Goal: Information Seeking & Learning: Learn about a topic

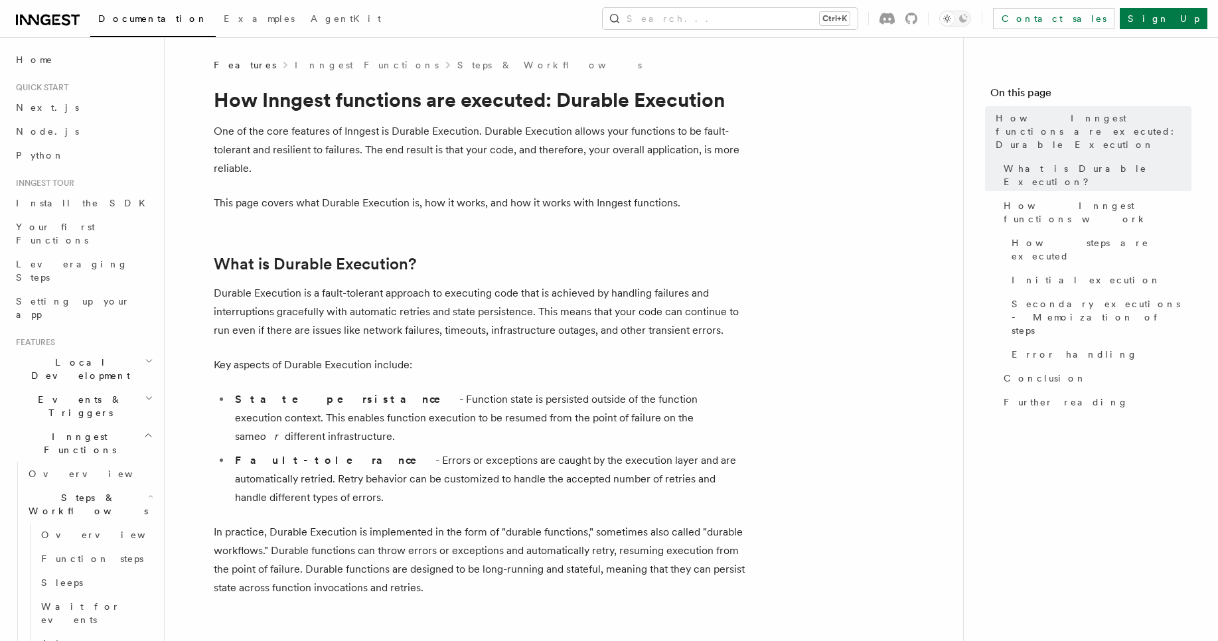
click at [103, 388] on h2 "Events & Triggers" at bounding box center [83, 406] width 145 height 37
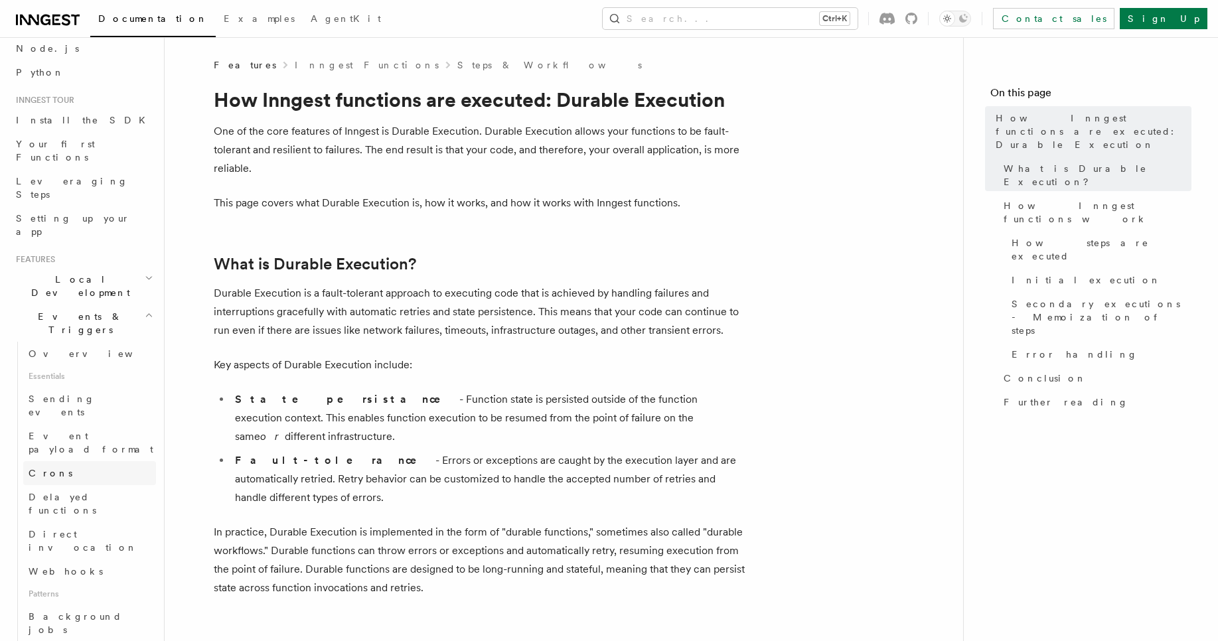
scroll to position [85, 0]
click at [78, 527] on span "Direct invocation" at bounding box center [83, 539] width 109 height 24
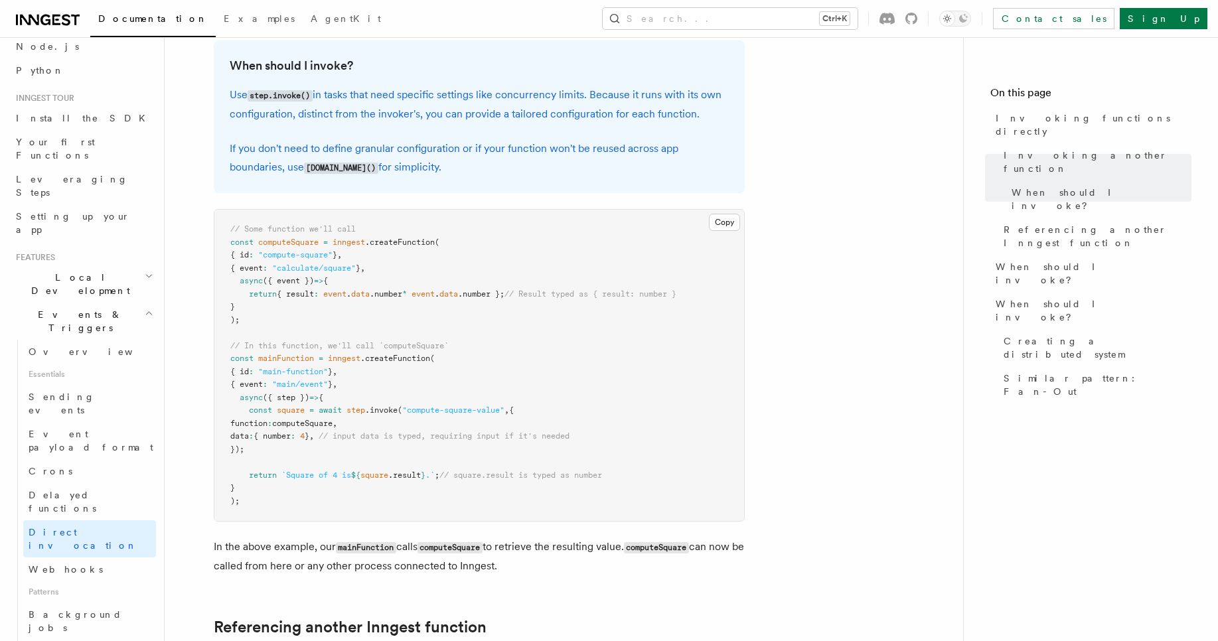
scroll to position [363, 0]
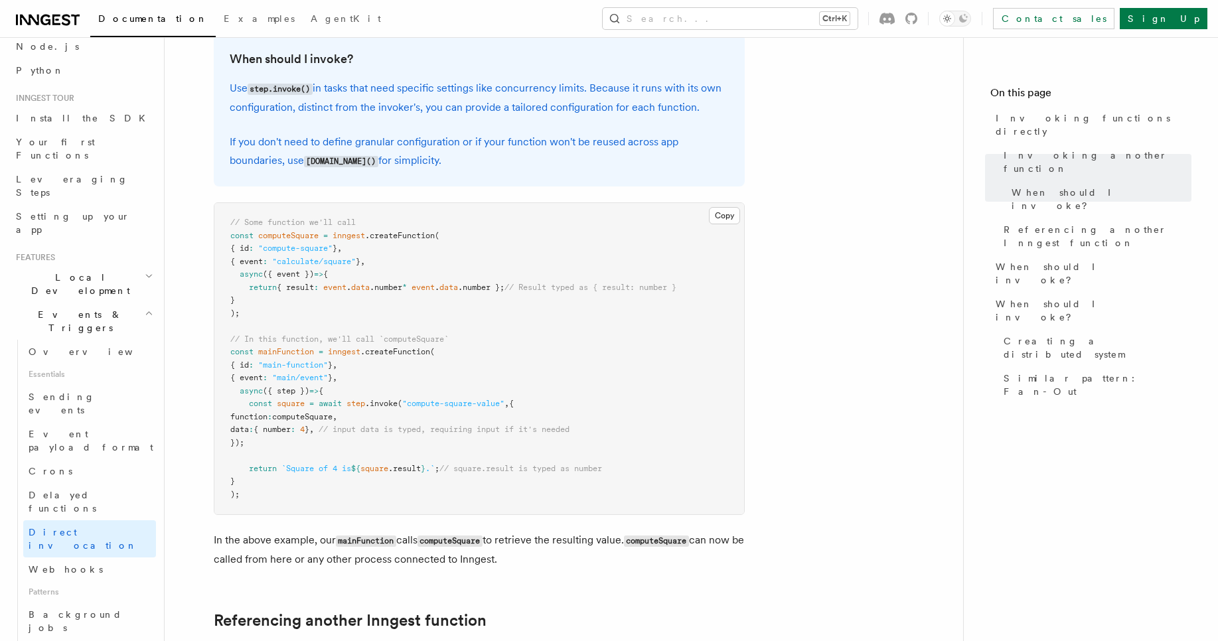
drag, startPoint x: 272, startPoint y: 444, endPoint x: 191, endPoint y: 405, distance: 89.1
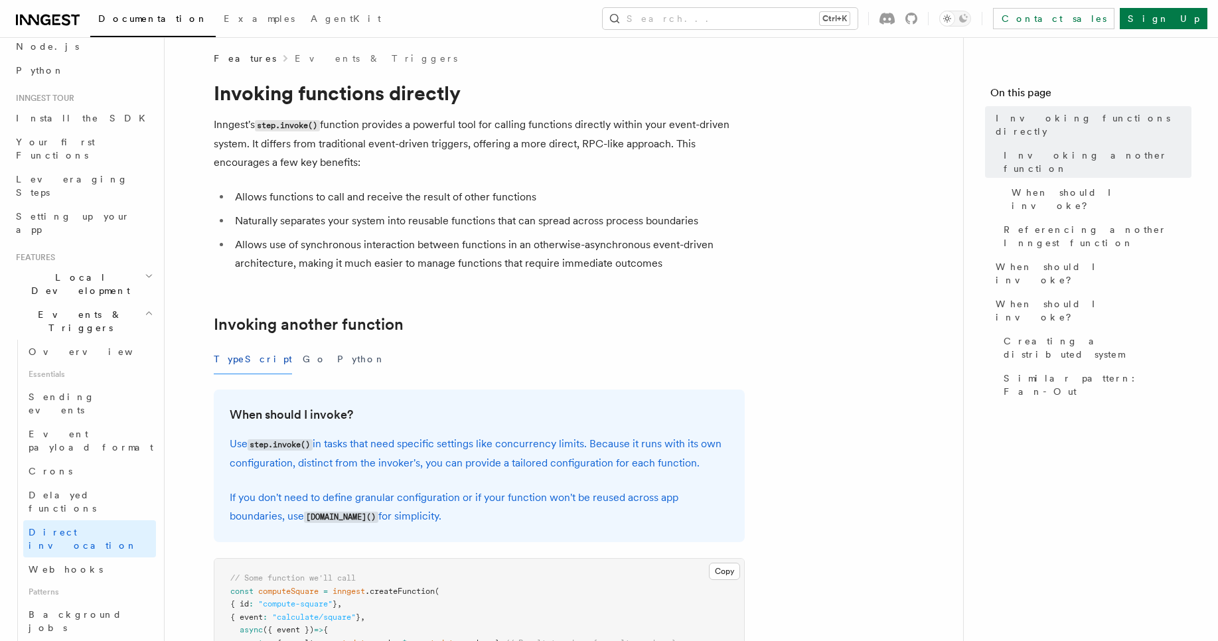
scroll to position [3, 0]
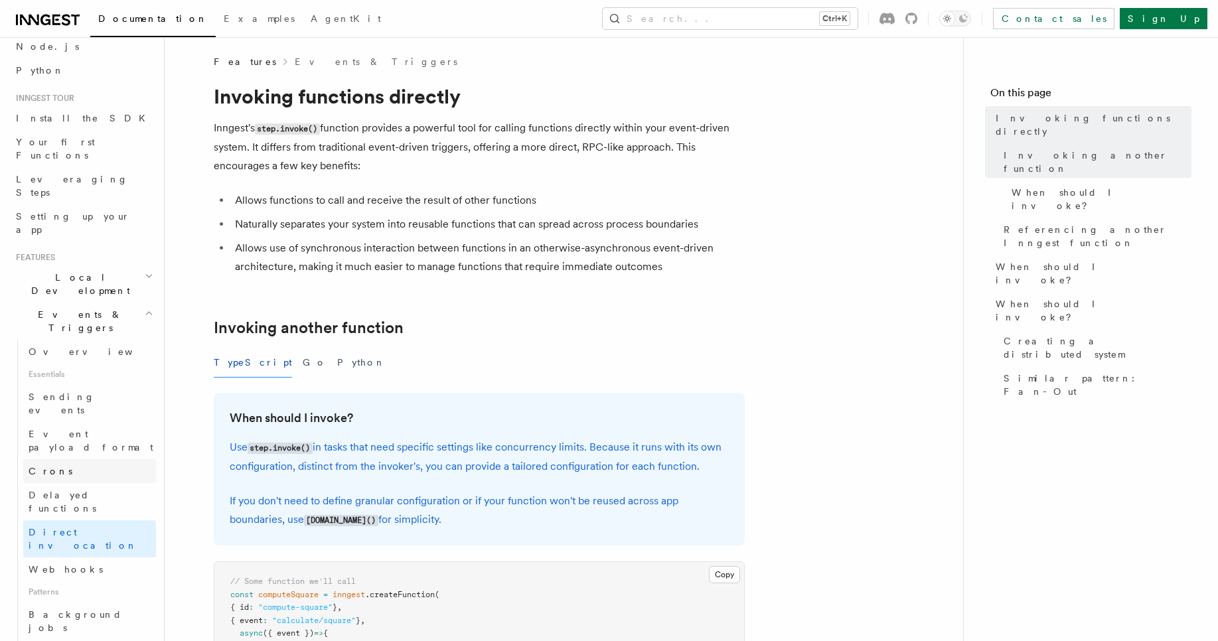
click at [51, 466] on span "Crons" at bounding box center [51, 471] width 44 height 11
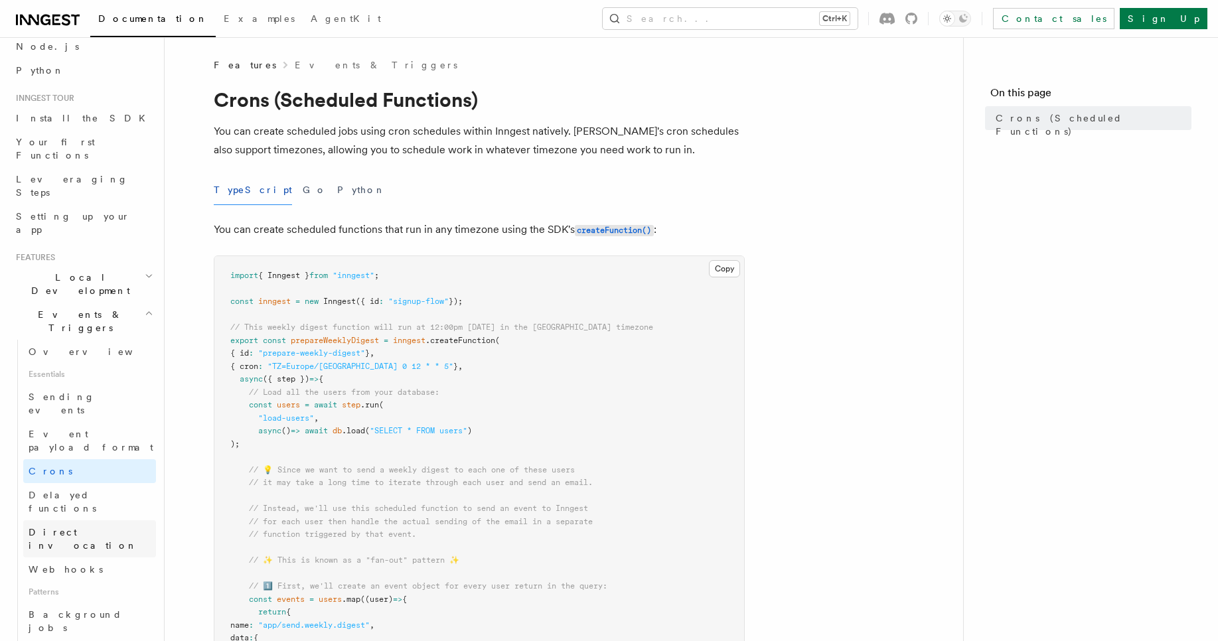
click at [70, 527] on span "Direct invocation" at bounding box center [83, 539] width 109 height 24
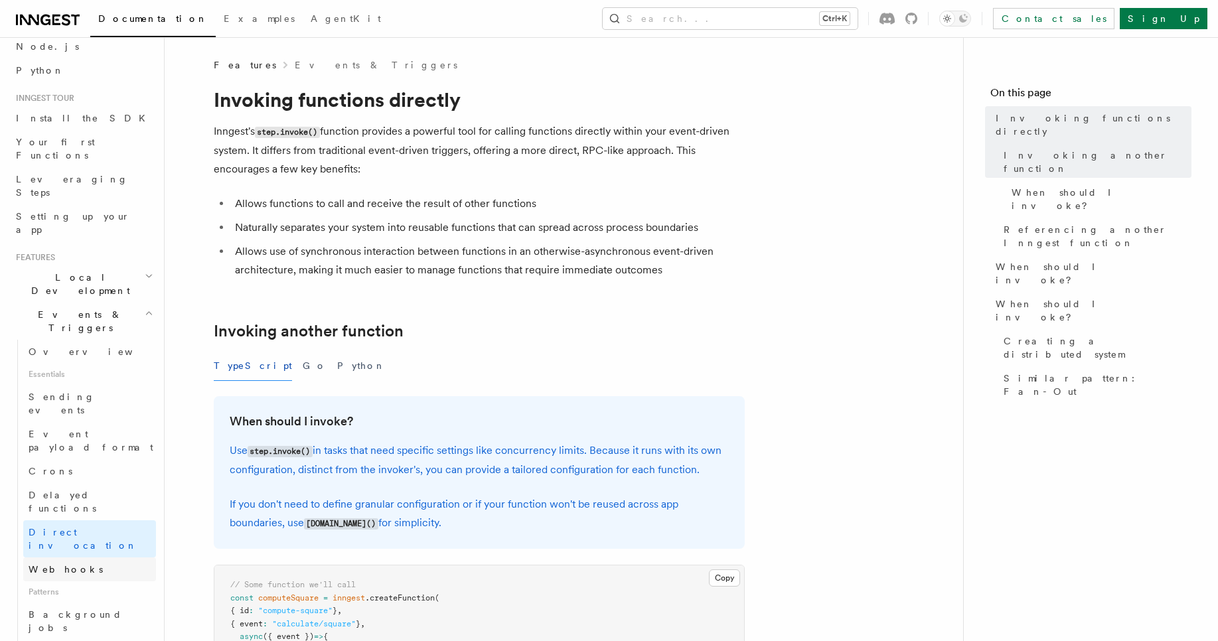
click at [60, 564] on span "Webhooks" at bounding box center [66, 569] width 74 height 11
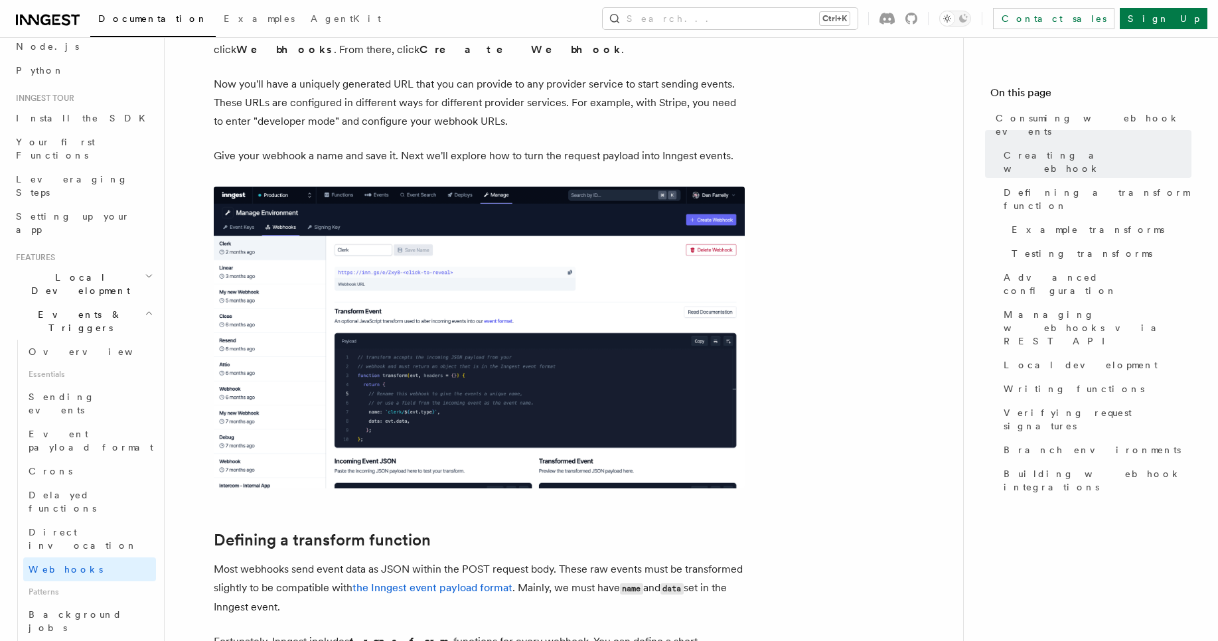
scroll to position [355, 0]
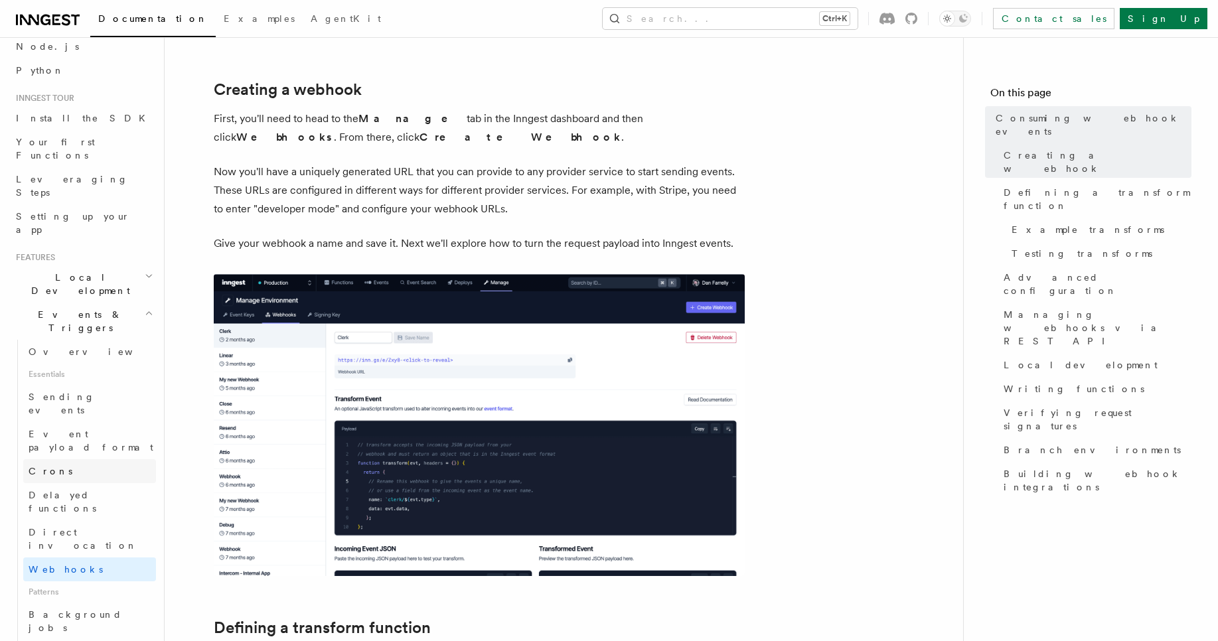
click at [41, 466] on span "Crons" at bounding box center [51, 471] width 44 height 11
